Goal: Information Seeking & Learning: Find specific page/section

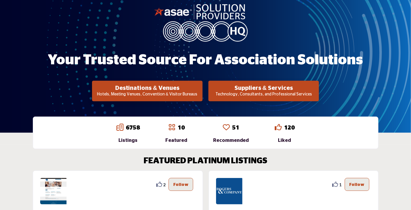
scroll to position [59, 0]
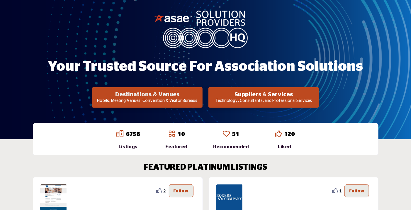
click at [138, 96] on h2 "Destinations & Venues" at bounding box center [147, 94] width 107 height 7
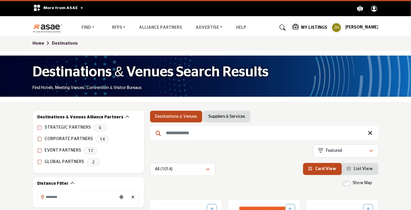
click at [190, 135] on input "Search Keyword" at bounding box center [264, 133] width 229 height 14
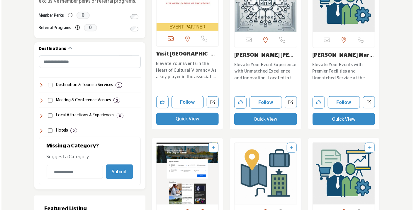
scroll to position [235, 0]
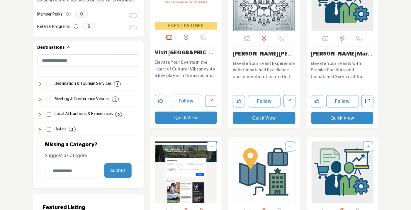
type input "******"
click at [186, 117] on button "Quick View" at bounding box center [186, 118] width 63 height 12
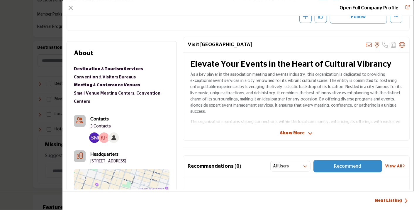
scroll to position [141, 0]
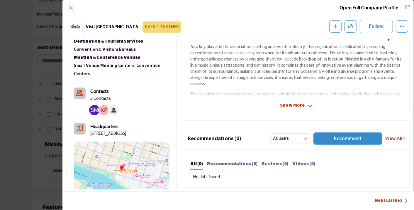
click at [93, 105] on img "Company Data Modal" at bounding box center [94, 110] width 11 height 11
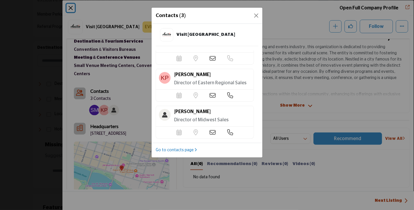
scroll to position [35, 0]
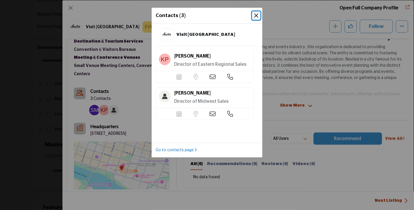
click at [258, 14] on button "Close" at bounding box center [256, 15] width 8 height 8
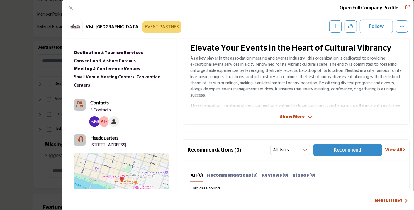
scroll to position [159, 0]
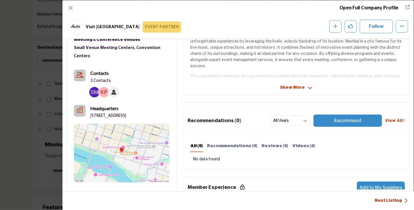
click at [121, 154] on img "Company Data Modal" at bounding box center [122, 153] width 96 height 59
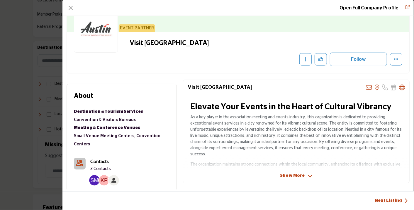
scroll to position [76, 0]
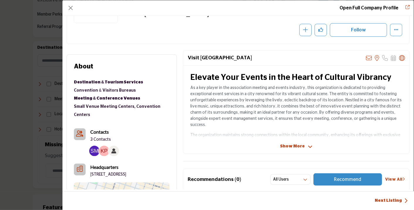
click at [103, 146] on img "Company Data Modal" at bounding box center [104, 151] width 11 height 11
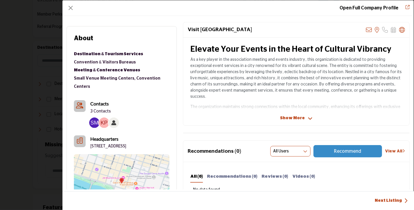
scroll to position [188, 0]
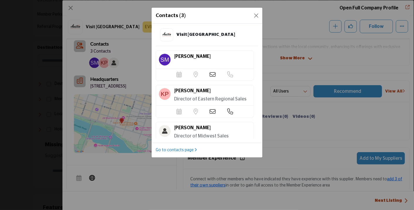
click at [210, 72] on icon at bounding box center [213, 75] width 6 height 6
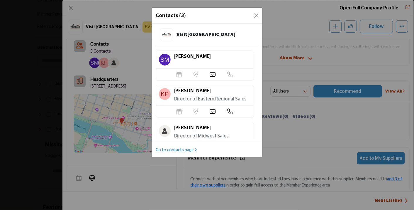
click at [212, 73] on icon at bounding box center [213, 75] width 6 height 6
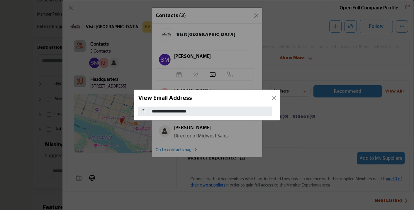
click at [269, 97] on div "View Email Address" at bounding box center [207, 98] width 146 height 17
click at [275, 98] on button "Close" at bounding box center [274, 98] width 8 height 8
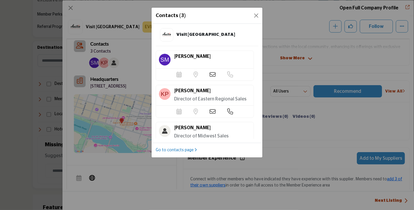
click at [210, 111] on icon at bounding box center [213, 112] width 6 height 6
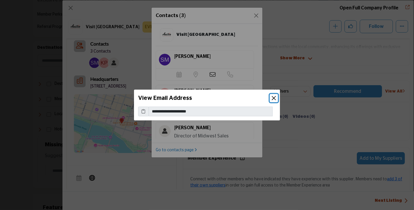
click at [275, 97] on button "Close" at bounding box center [274, 98] width 8 height 8
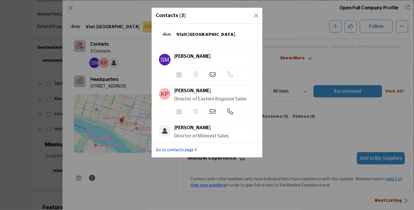
click at [187, 148] on link "Go to contacts page" at bounding box center [176, 150] width 41 height 6
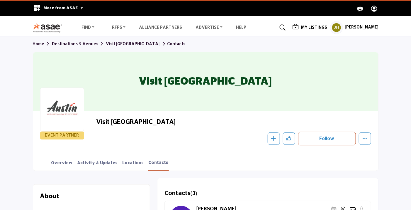
scroll to position [117, 0]
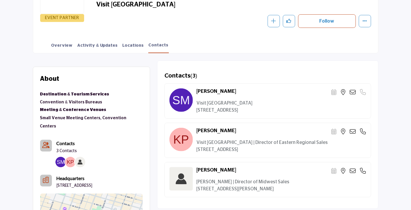
click at [352, 90] on icon at bounding box center [353, 92] width 6 height 6
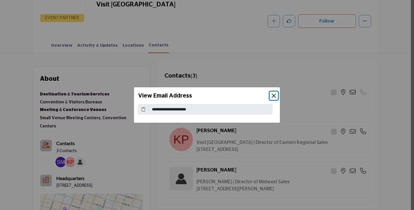
click at [275, 96] on button "Close" at bounding box center [274, 96] width 8 height 8
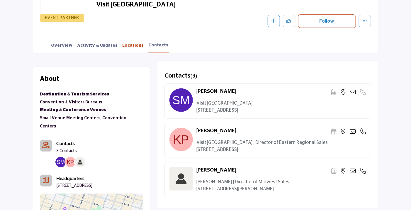
click at [123, 45] on link "Locations" at bounding box center [133, 48] width 22 height 10
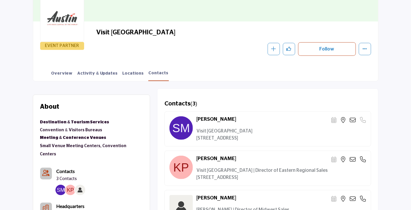
scroll to position [59, 0]
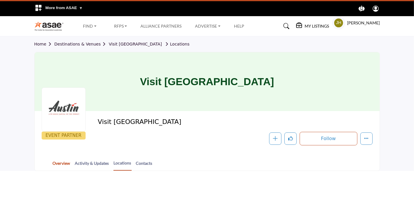
click at [64, 163] on link "Overview" at bounding box center [62, 165] width 18 height 10
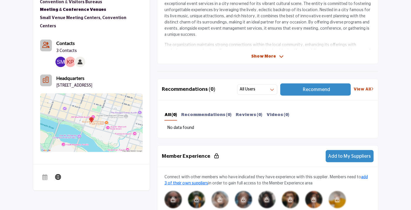
scroll to position [235, 0]
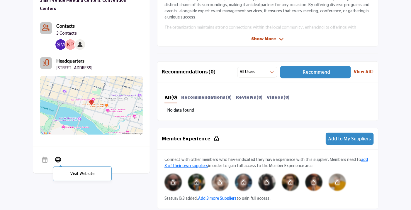
click at [59, 157] on icon at bounding box center [58, 159] width 6 height 7
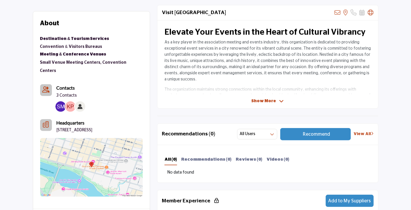
scroll to position [147, 0]
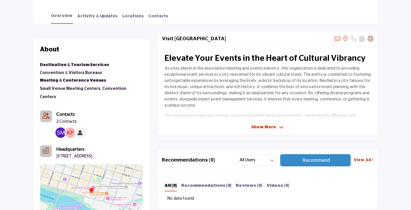
click at [262, 128] on span "Show More" at bounding box center [264, 127] width 25 height 6
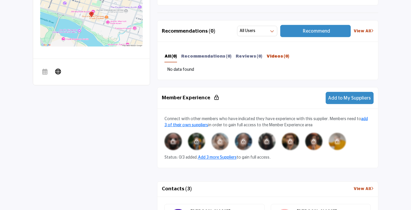
scroll to position [264, 0]
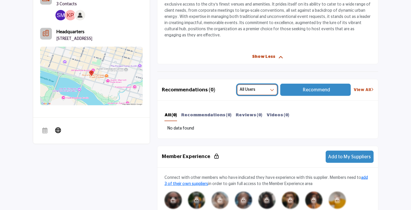
click at [272, 90] on icon "button" at bounding box center [272, 90] width 4 height 4
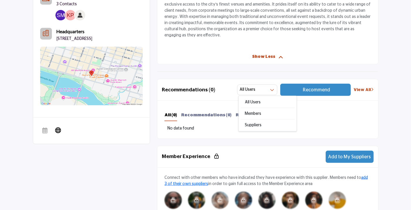
click at [358, 90] on link "View All" at bounding box center [364, 90] width 20 height 6
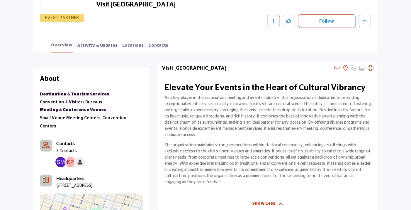
scroll to position [0, 0]
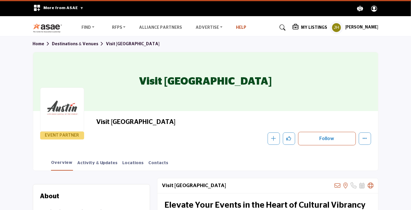
click at [236, 29] on link "Help" at bounding box center [241, 28] width 10 height 4
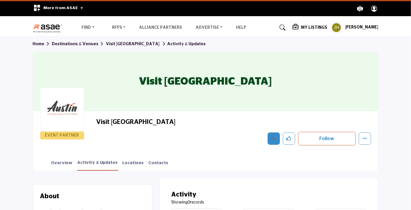
click at [274, 137] on icon "button" at bounding box center [274, 138] width 5 height 5
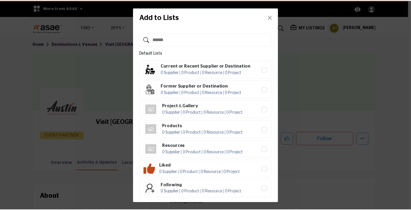
scroll to position [15, 0]
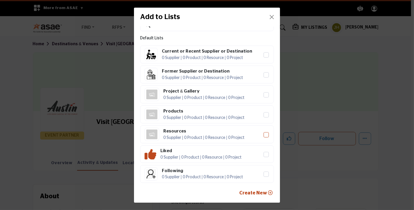
click at [265, 134] on icon "Resources" at bounding box center [267, 134] width 4 height 3
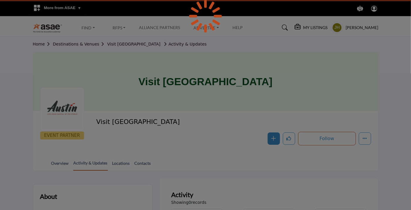
click at [307, 24] on div at bounding box center [205, 105] width 411 height 210
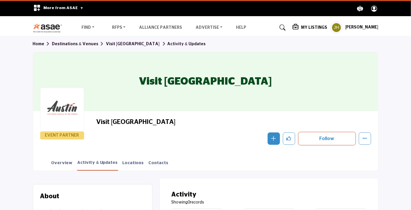
click at [308, 27] on h5 "My Listings" at bounding box center [314, 27] width 26 height 5
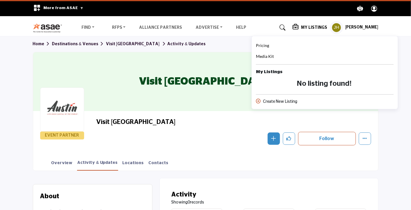
click at [308, 26] on h5 "My Listings" at bounding box center [314, 27] width 26 height 5
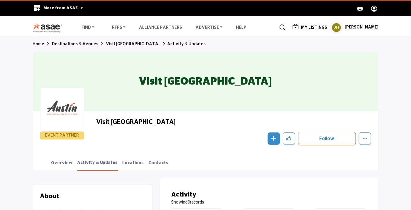
click at [374, 8] on circle "Explore ASAE" at bounding box center [374, 7] width 3 height 3
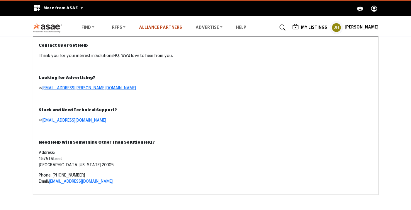
click at [151, 27] on link "Alliance Partners" at bounding box center [160, 28] width 43 height 4
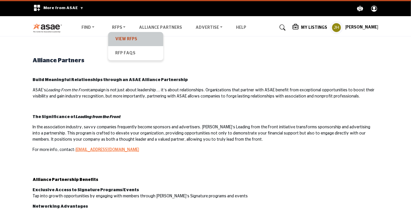
click at [127, 38] on link "View RFPs" at bounding box center [135, 39] width 49 height 8
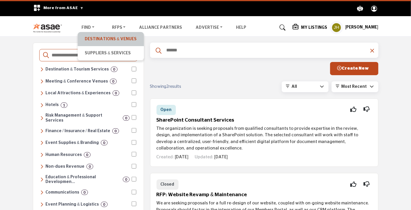
click at [104, 39] on link "Destinations & Venues" at bounding box center [111, 39] width 60 height 8
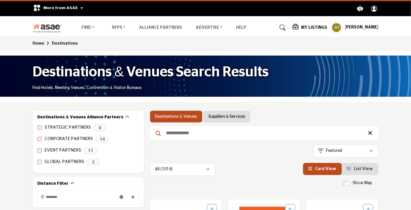
click at [185, 134] on input "Search Keyword" at bounding box center [264, 133] width 229 height 14
type input "*"
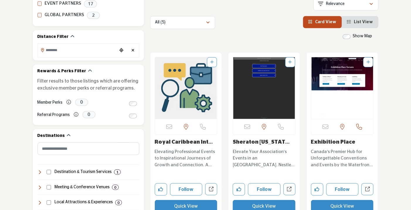
scroll to position [59, 0]
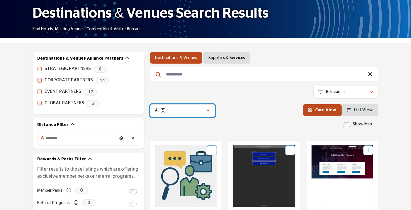
click at [207, 110] on icon "button" at bounding box center [209, 111] width 4 height 4
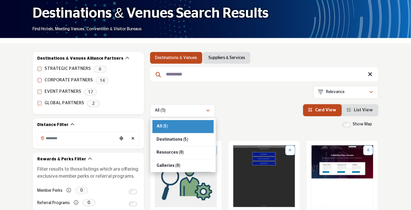
click at [229, 98] on div "Showing 5 results out of 5 For "caribbean"" at bounding box center [264, 93] width 229 height 15
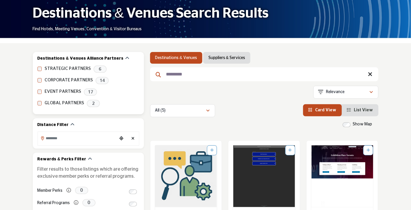
drag, startPoint x: 197, startPoint y: 73, endPoint x: 142, endPoint y: 75, distance: 54.3
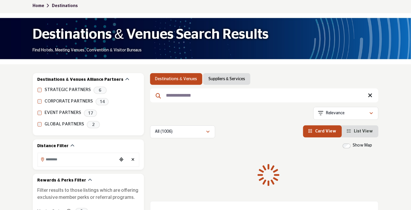
scroll to position [88, 0]
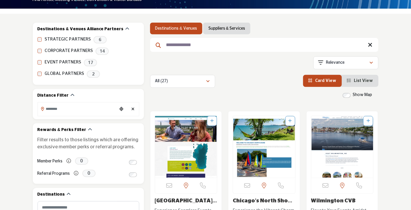
type input "**********"
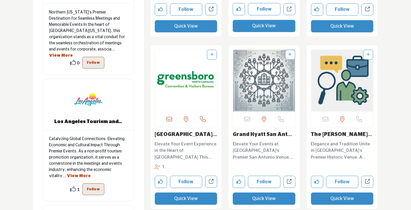
scroll to position [470, 0]
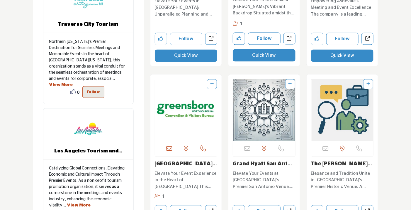
click at [177, 104] on img "Open Listing in new tab" at bounding box center [186, 110] width 62 height 62
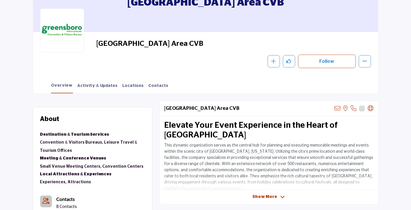
scroll to position [117, 0]
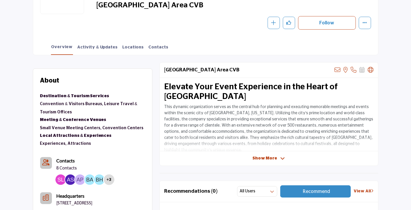
click at [261, 158] on span "Show More" at bounding box center [265, 158] width 25 height 6
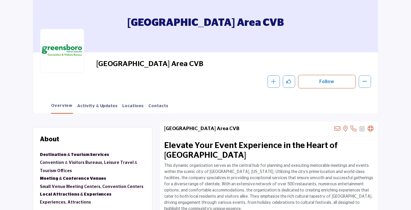
scroll to position [29, 0]
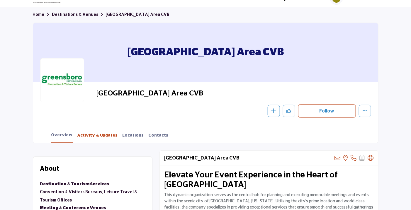
click at [99, 135] on link "Activity & Updates" at bounding box center [97, 137] width 41 height 10
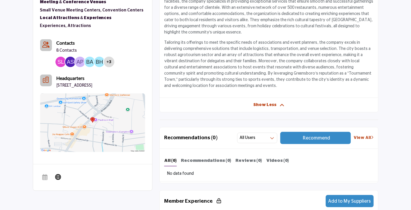
scroll to position [352, 0]
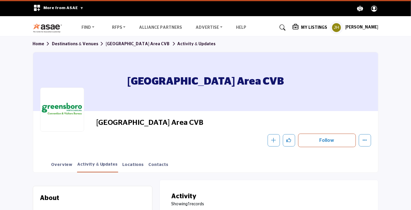
click at [83, 44] on link "Destinations & Venues" at bounding box center [79, 44] width 54 height 4
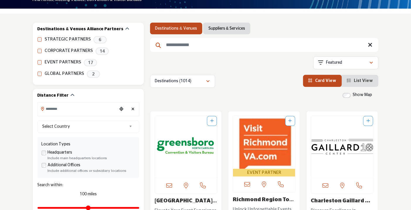
scroll to position [59, 0]
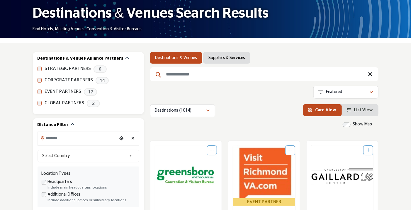
click at [181, 78] on input "Search Keyword" at bounding box center [264, 74] width 229 height 14
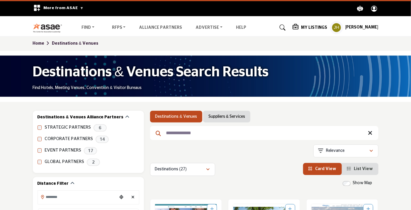
scroll to position [147, 0]
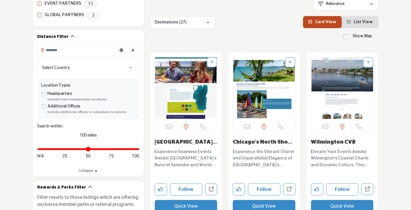
type input "**********"
click at [356, 20] on link "List View" at bounding box center [361, 22] width 26 height 4
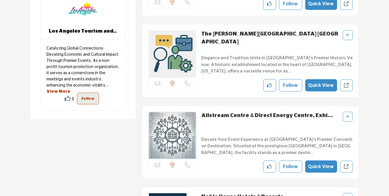
scroll to position [910, 0]
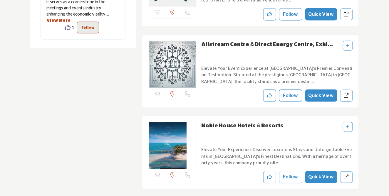
drag, startPoint x: 376, startPoint y: 67, endPoint x: 373, endPoint y: 70, distance: 4.2
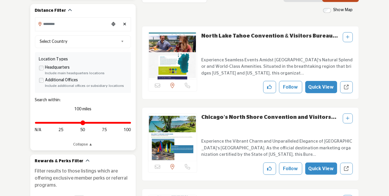
scroll to position [205, 0]
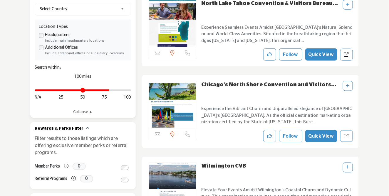
drag, startPoint x: 129, startPoint y: 90, endPoint x: 107, endPoint y: 93, distance: 22.4
click at [107, 91] on input "Distance in miles" at bounding box center [83, 90] width 96 height 1
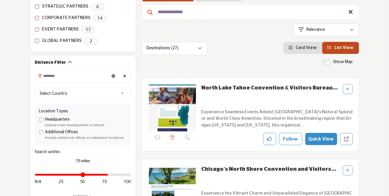
scroll to position [176, 0]
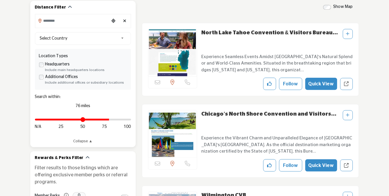
drag, startPoint x: 107, startPoint y: 120, endPoint x: 93, endPoint y: 128, distance: 16.5
type input "***"
click at [131, 120] on input "Distance in miles" at bounding box center [83, 119] width 96 height 1
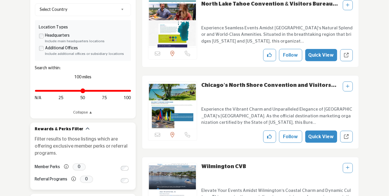
type input "**********"
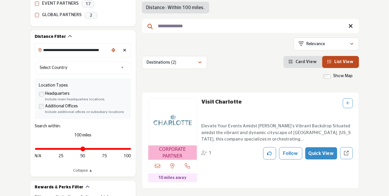
scroll to position [146, 0]
drag, startPoint x: 126, startPoint y: 49, endPoint x: 127, endPoint y: 54, distance: 5.8
click at [126, 49] on icon "Clear search location" at bounding box center [124, 50] width 3 height 4
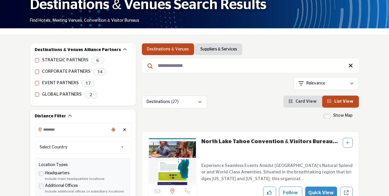
scroll to position [117, 0]
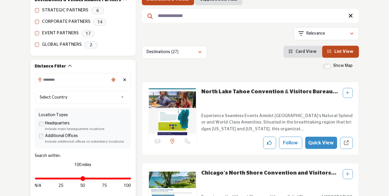
click at [122, 79] on div "Clear search location" at bounding box center [124, 80] width 9 height 13
click at [125, 79] on icon "Clear search location" at bounding box center [124, 80] width 3 height 4
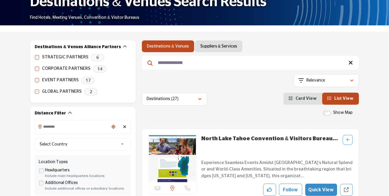
scroll to position [146, 0]
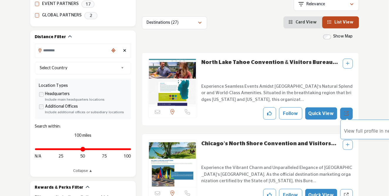
click at [344, 114] on icon "Redirect to listing" at bounding box center [346, 113] width 4 height 4
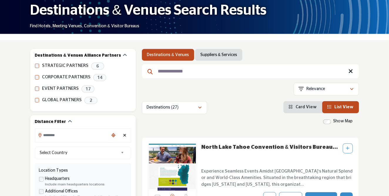
scroll to position [58, 0]
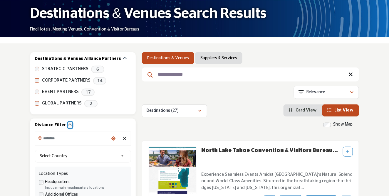
click at [68, 123] on icon "button" at bounding box center [70, 125] width 4 height 4
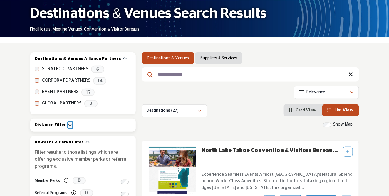
click at [68, 123] on icon "button" at bounding box center [70, 125] width 4 height 4
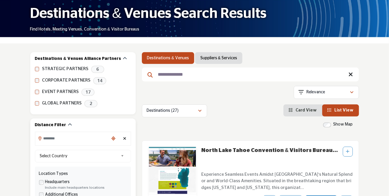
click at [124, 137] on icon "Clear search location" at bounding box center [124, 138] width 3 height 4
click at [123, 137] on div "Clear search location" at bounding box center [124, 139] width 9 height 13
click at [124, 138] on icon "Clear search location" at bounding box center [124, 138] width 3 height 4
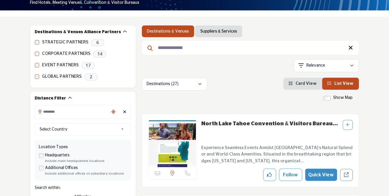
scroll to position [88, 0]
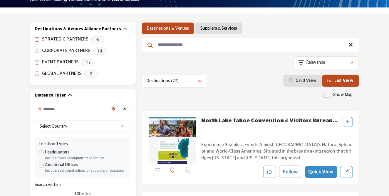
click at [124, 108] on icon "Clear search location" at bounding box center [124, 109] width 3 height 4
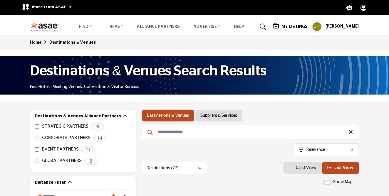
scroll to position [0, 0]
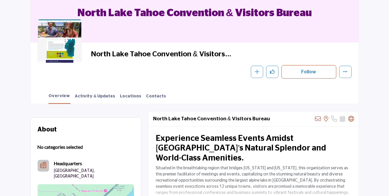
scroll to position [54, 0]
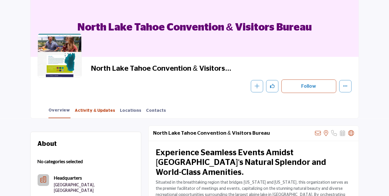
click at [84, 111] on link "Activity & Updates" at bounding box center [95, 113] width 41 height 10
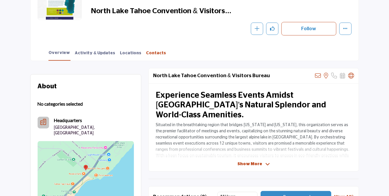
scroll to position [142, 0]
